Goal: Task Accomplishment & Management: Use online tool/utility

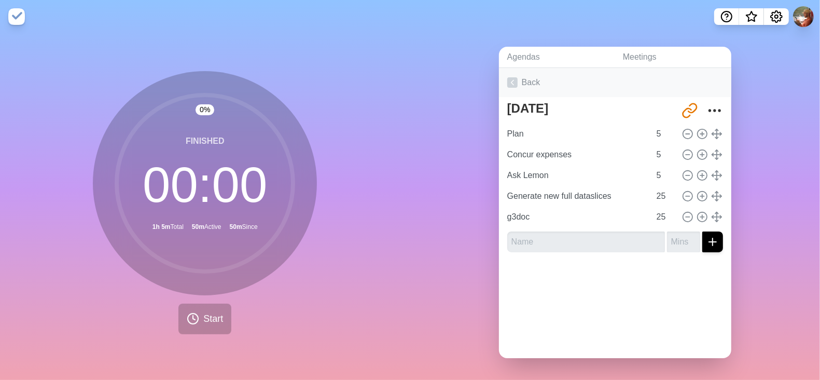
click at [530, 79] on link "Back" at bounding box center [615, 82] width 232 height 29
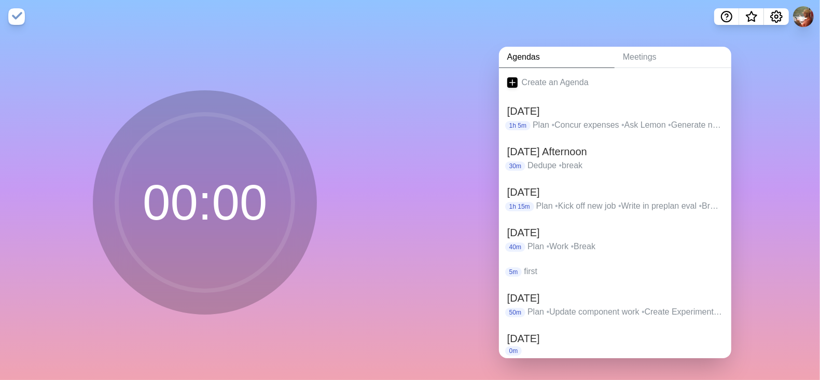
click at [530, 79] on link "Create an Agenda" at bounding box center [615, 82] width 232 height 29
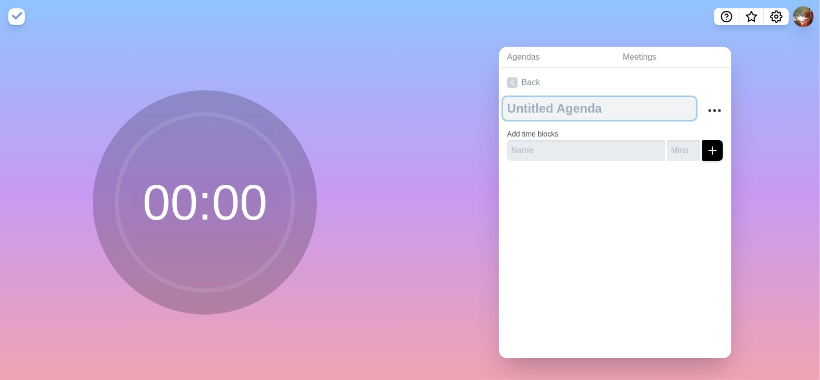
click at [530, 104] on textarea at bounding box center [599, 108] width 193 height 23
type textarea "[DATE]"
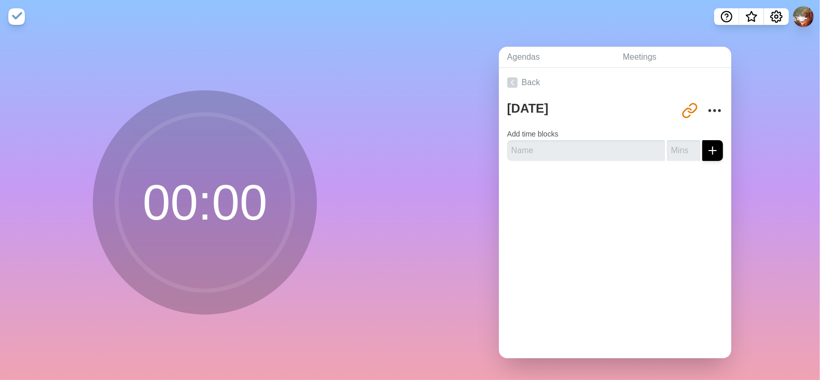
click at [516, 162] on div "[DATE] [URL][DOMAIN_NAME] Add time blocks" at bounding box center [615, 133] width 232 height 72
click at [522, 150] on input "text" at bounding box center [587, 150] width 158 height 21
type input "Setup dev environment"
type input "25"
click at [703, 140] on button "submit" at bounding box center [713, 150] width 21 height 21
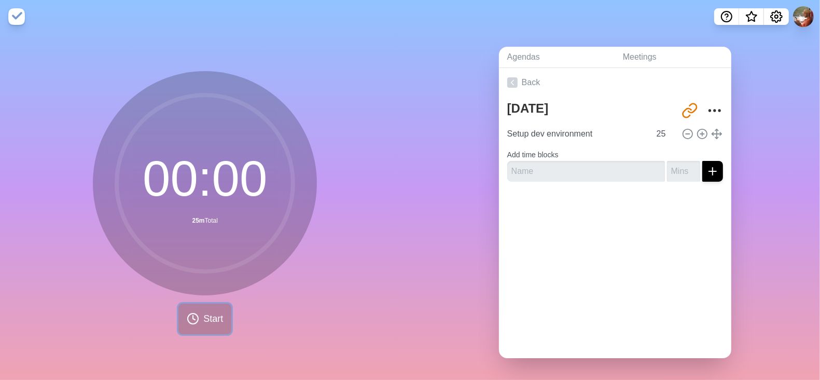
click at [197, 323] on button "Start" at bounding box center [205, 319] width 53 height 31
